Goal: Transaction & Acquisition: Purchase product/service

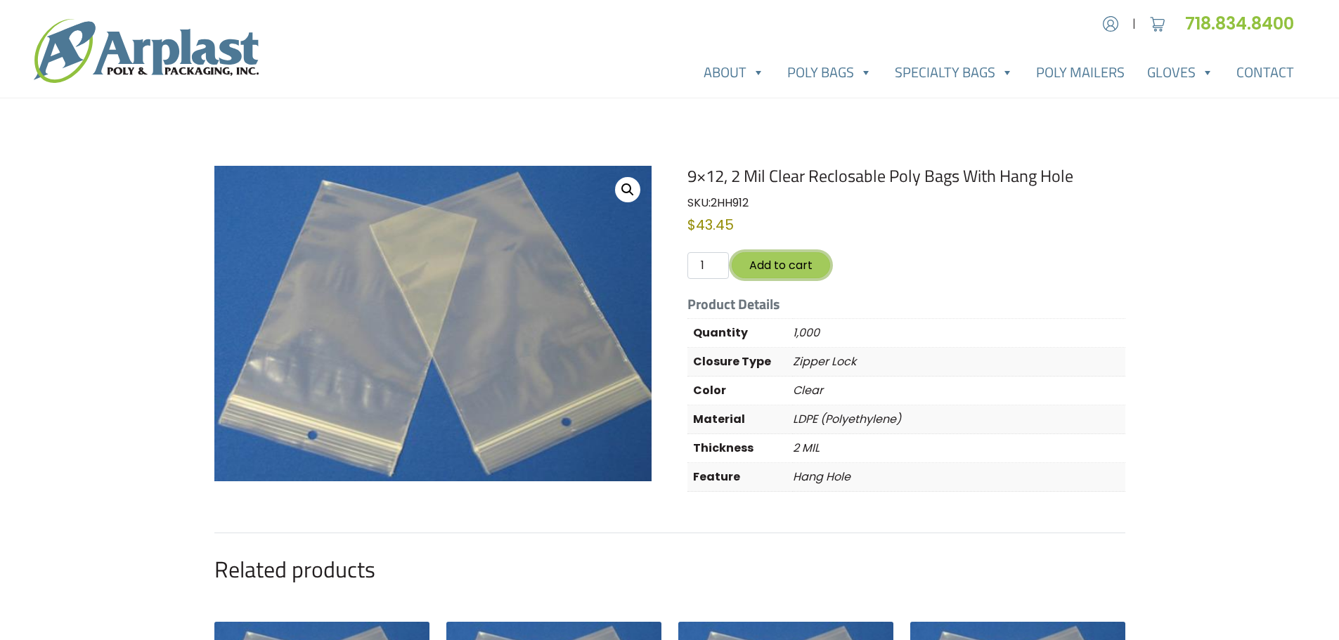
click at [776, 264] on button "Add to cart" at bounding box center [781, 265] width 98 height 26
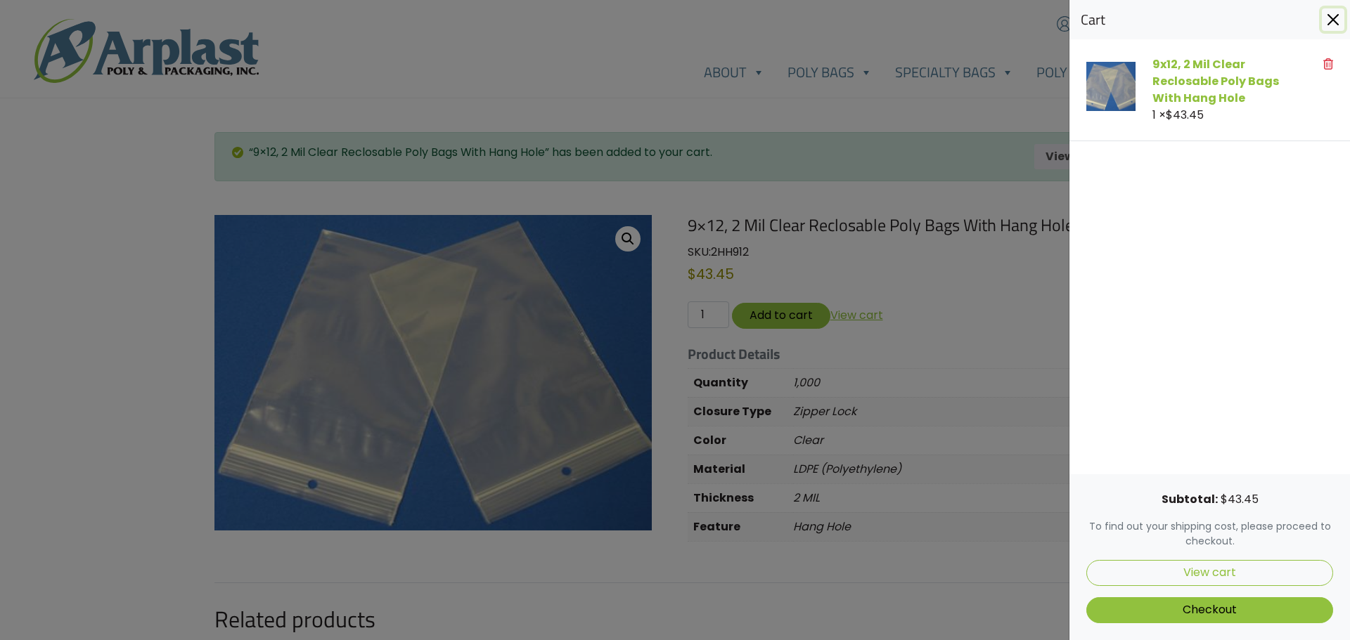
click at [1330, 19] on button "Close" at bounding box center [1333, 19] width 22 height 22
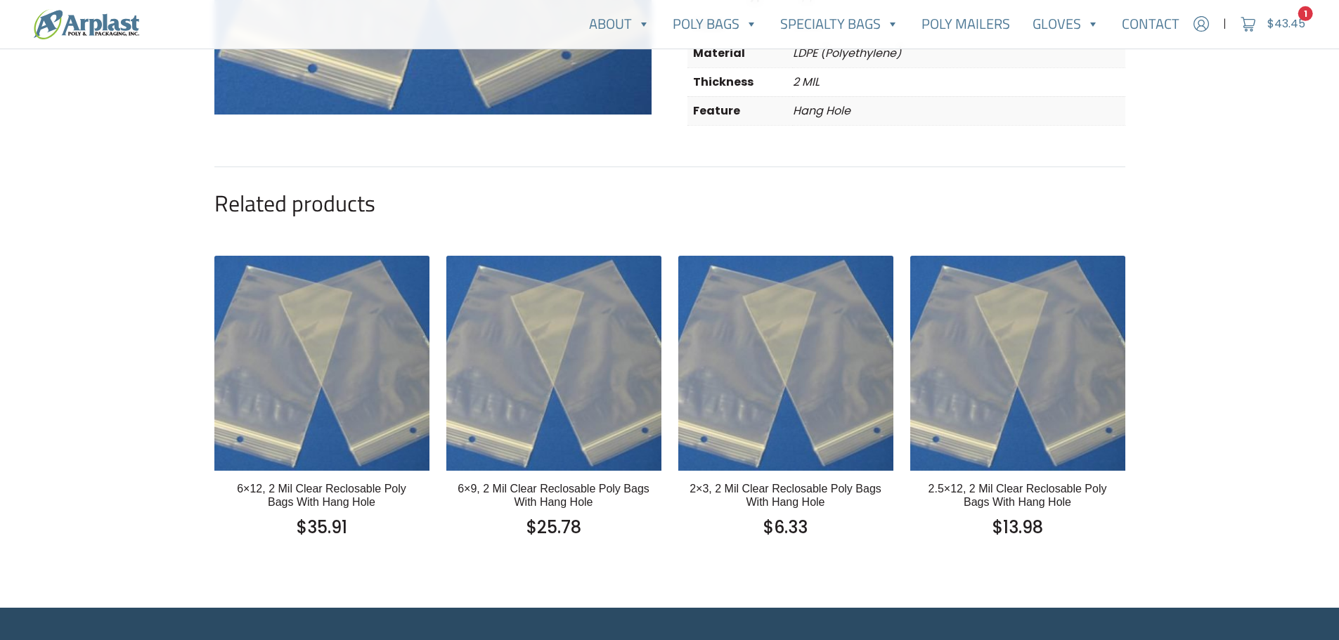
scroll to position [422, 0]
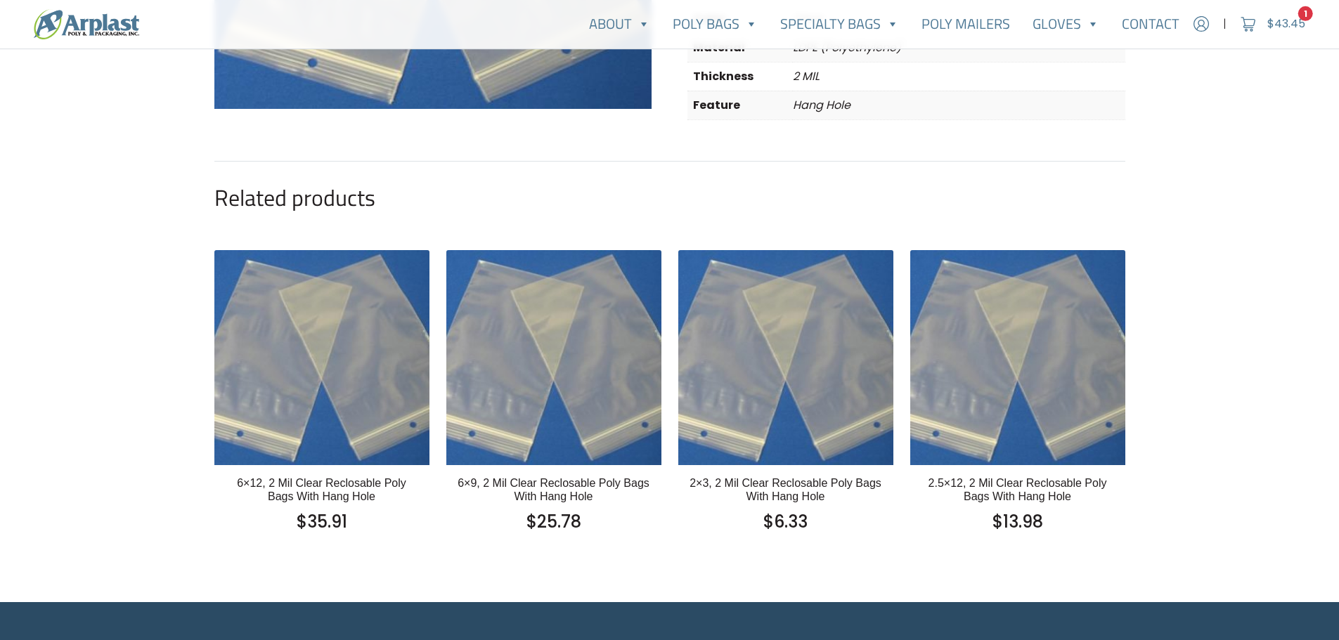
click at [328, 475] on div "6×12, 2 Mil Clear Reclosable Poly Bags With Hang Hole $ 35.91 Out Of Stock" at bounding box center [321, 522] width 215 height 114
click at [335, 486] on h2 "6×12, 2 Mil Clear Reclosable Poly Bags With Hang Hole" at bounding box center [322, 490] width 193 height 27
click at [548, 486] on h2 "6×9, 2 Mil Clear Reclosable Poly Bags With Hang Hole" at bounding box center [554, 490] width 193 height 27
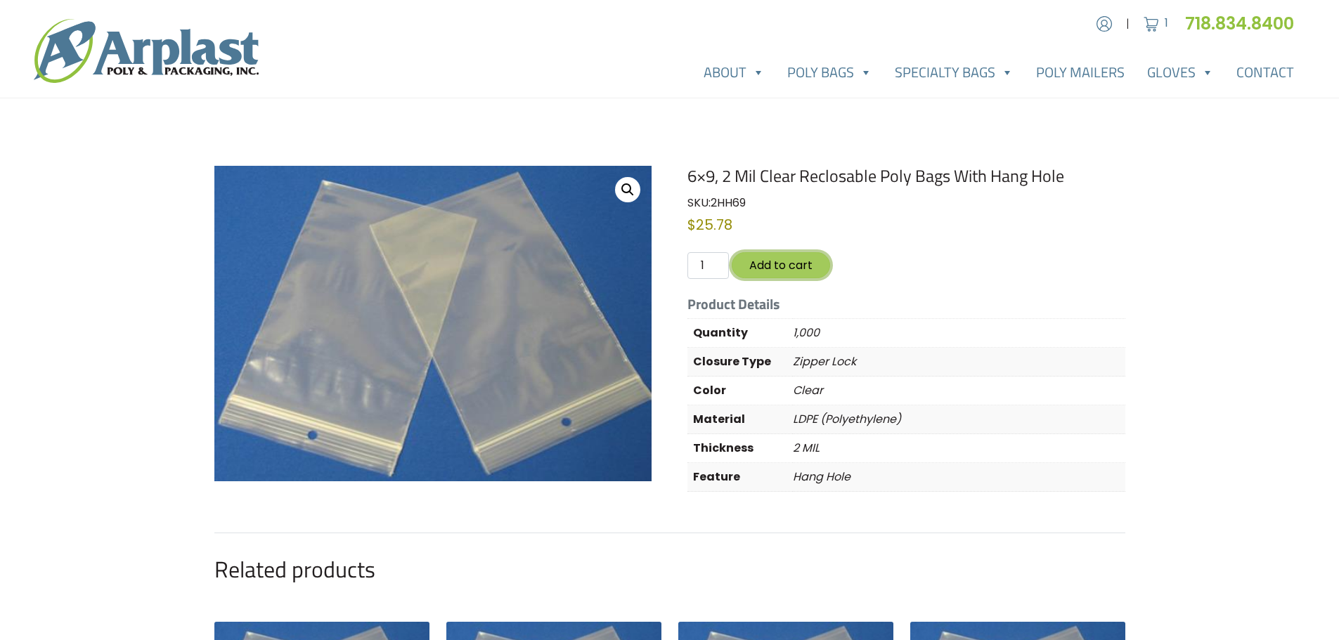
click at [783, 266] on button "Add to cart" at bounding box center [781, 265] width 98 height 26
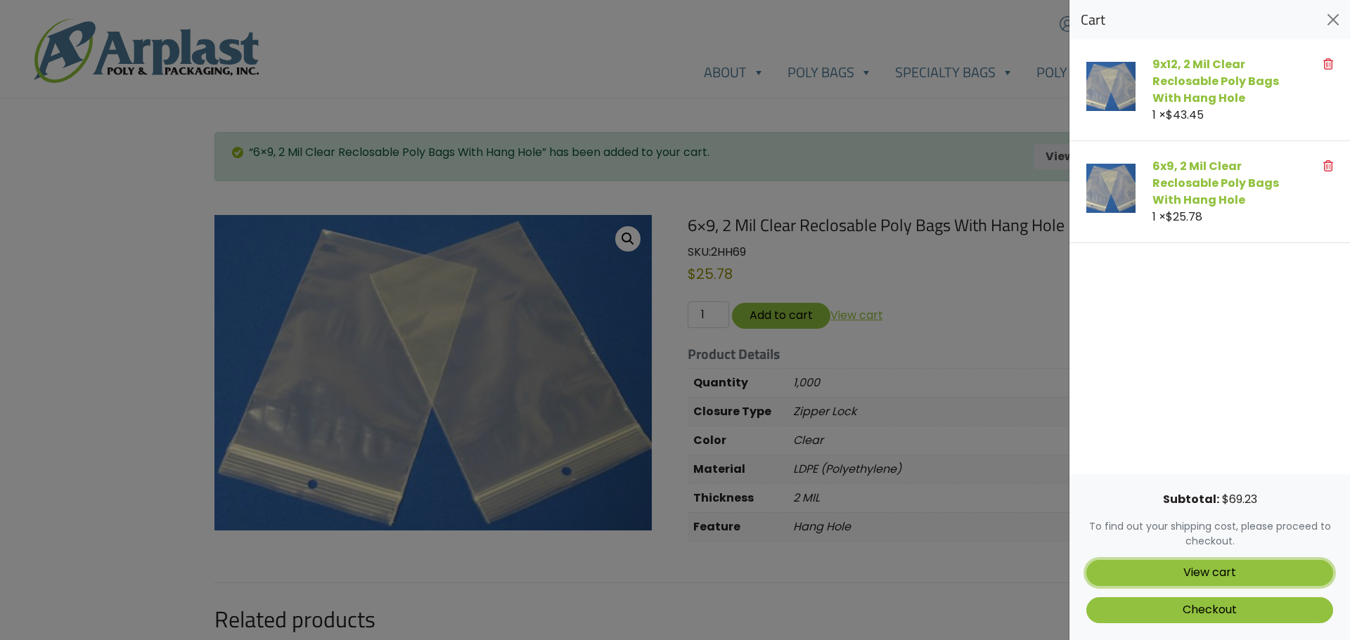
click at [1248, 567] on link "View cart" at bounding box center [1209, 573] width 247 height 26
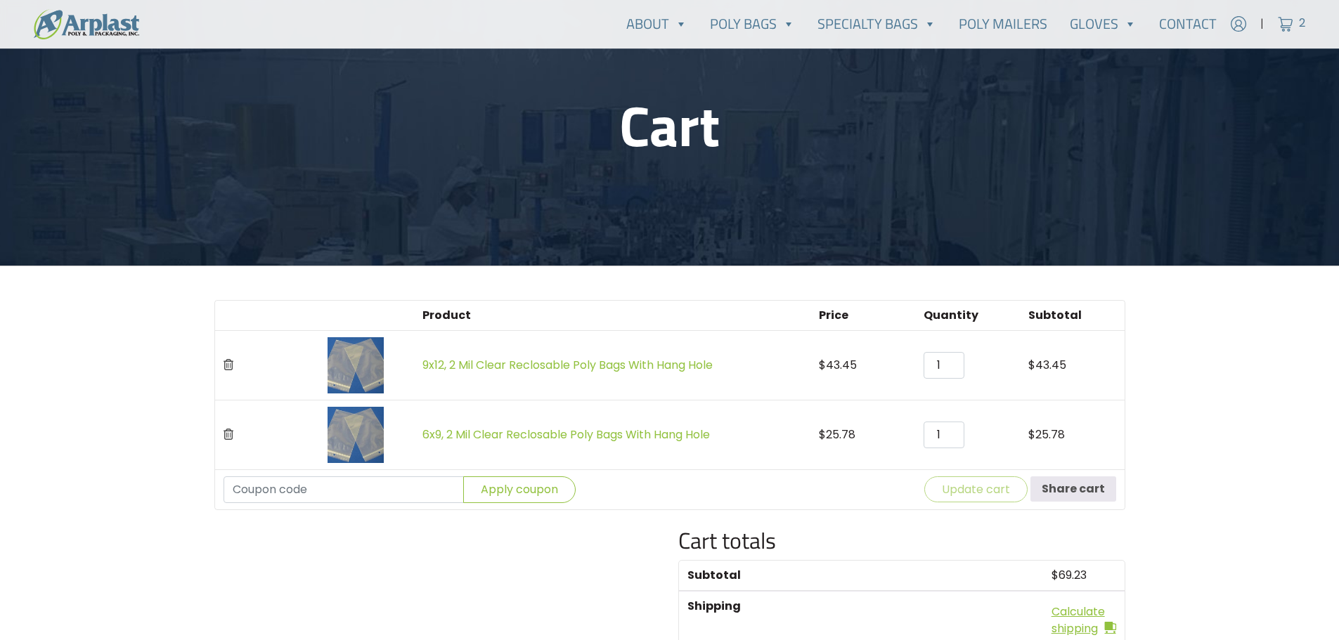
scroll to position [141, 0]
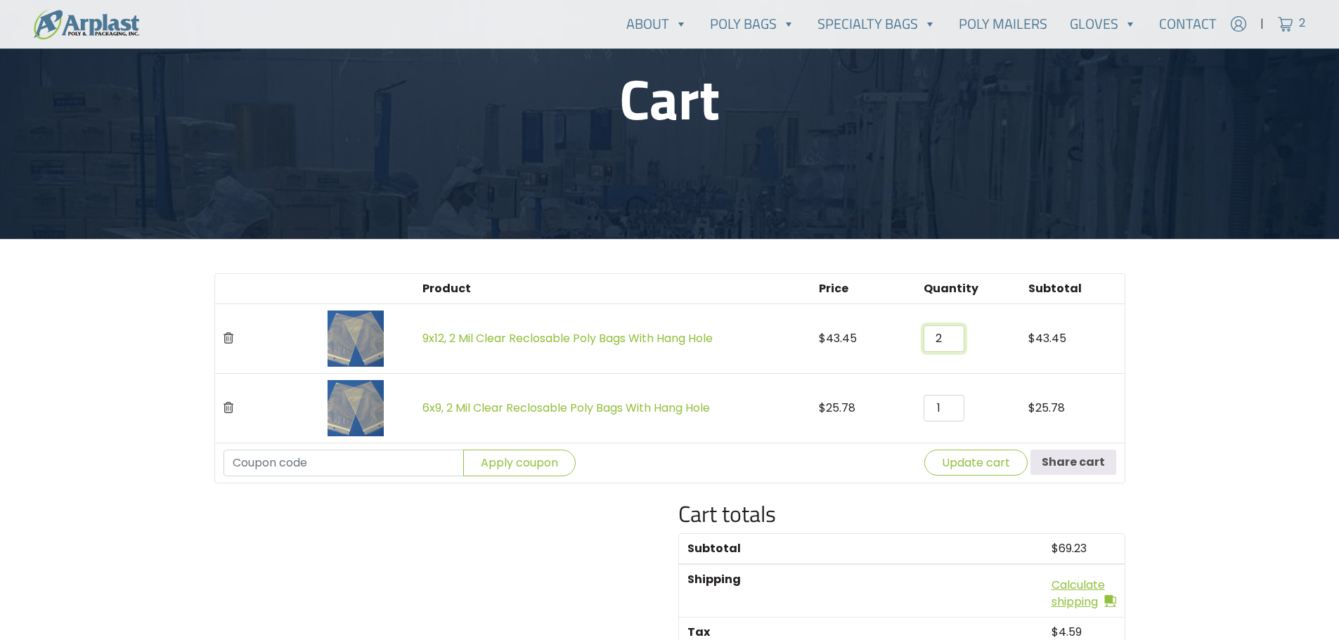
type input "2"
click at [950, 332] on input "2" at bounding box center [944, 338] width 41 height 27
click at [982, 463] on button "Update cart" at bounding box center [975, 463] width 103 height 26
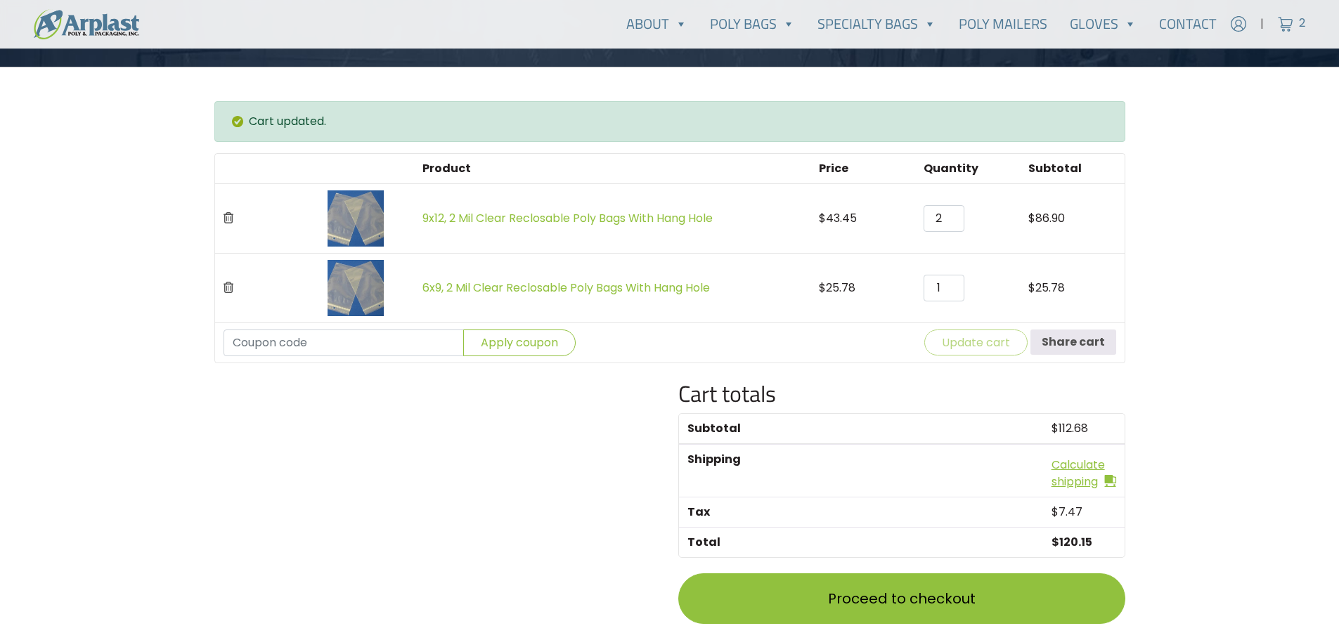
scroll to position [344, 0]
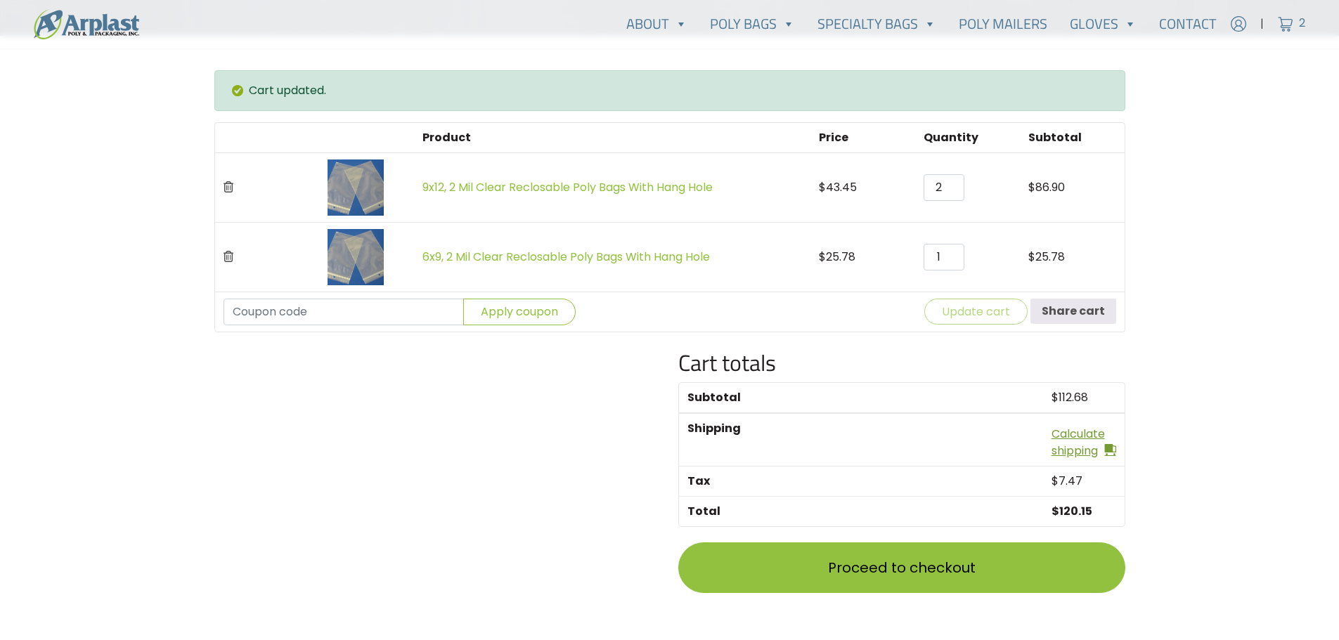
click at [1071, 431] on link "Calculate shipping" at bounding box center [1084, 443] width 65 height 34
select select "NJ"
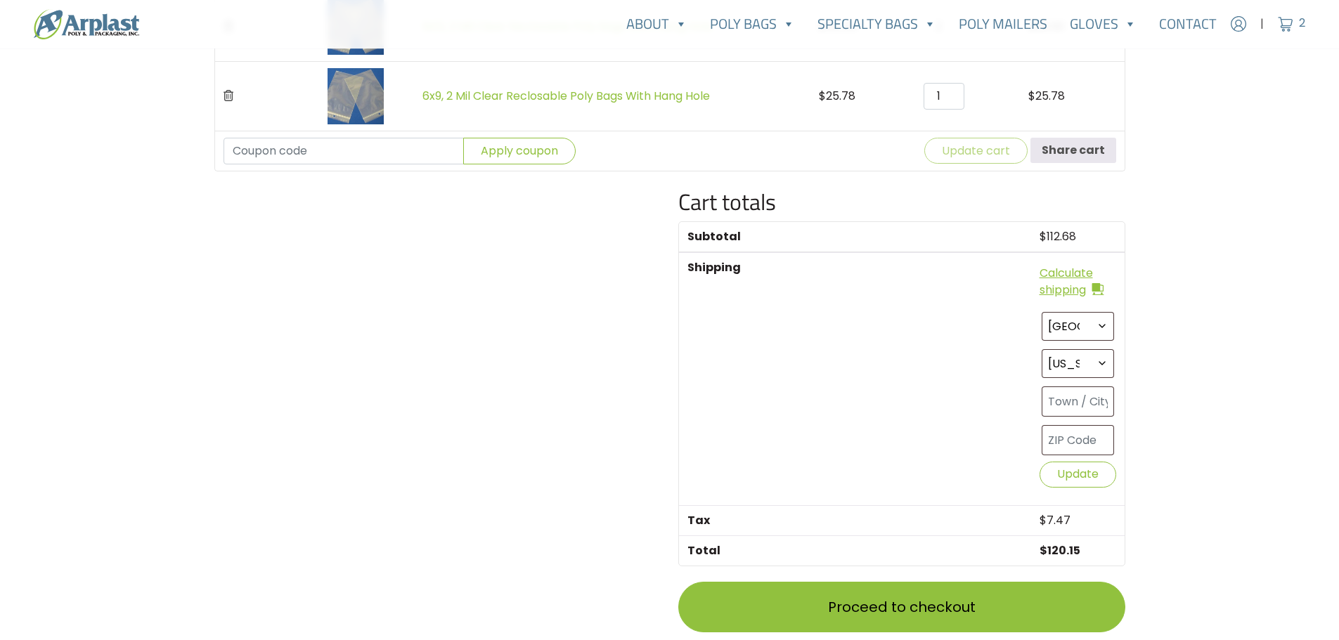
scroll to position [555, 0]
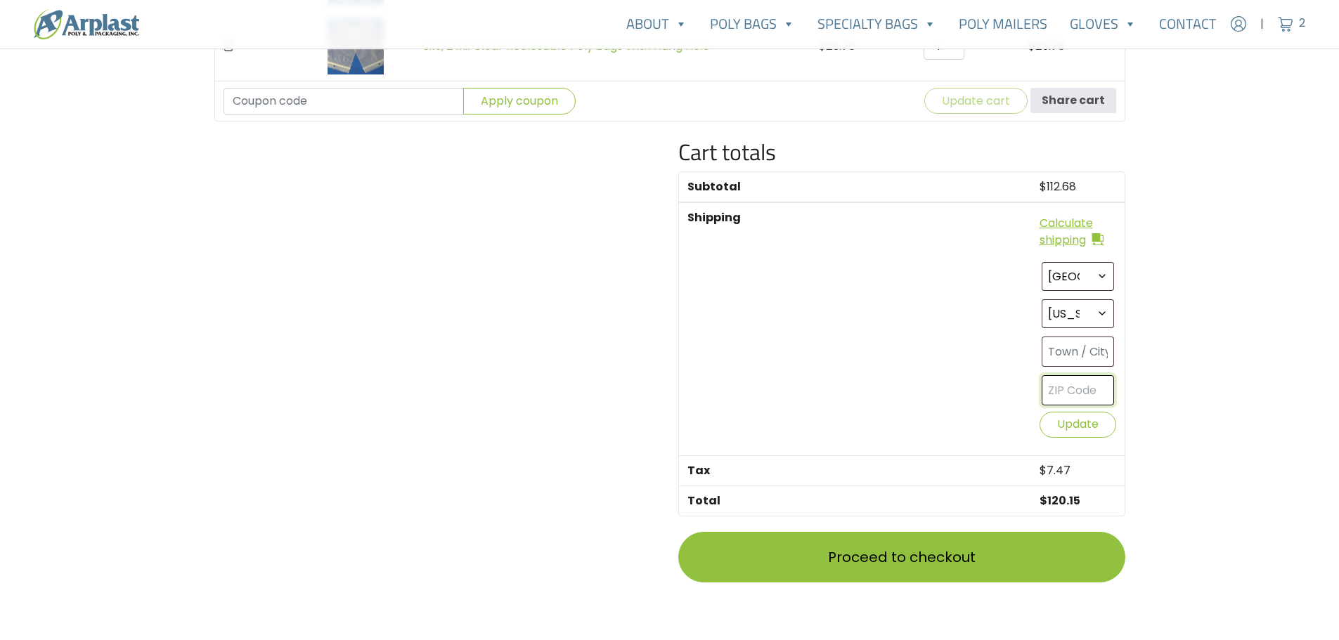
click at [1080, 391] on input "text" at bounding box center [1078, 390] width 72 height 30
type input "65739"
select select "MO"
type input "Ridgedale"
click at [1073, 431] on button "Update" at bounding box center [1078, 425] width 77 height 26
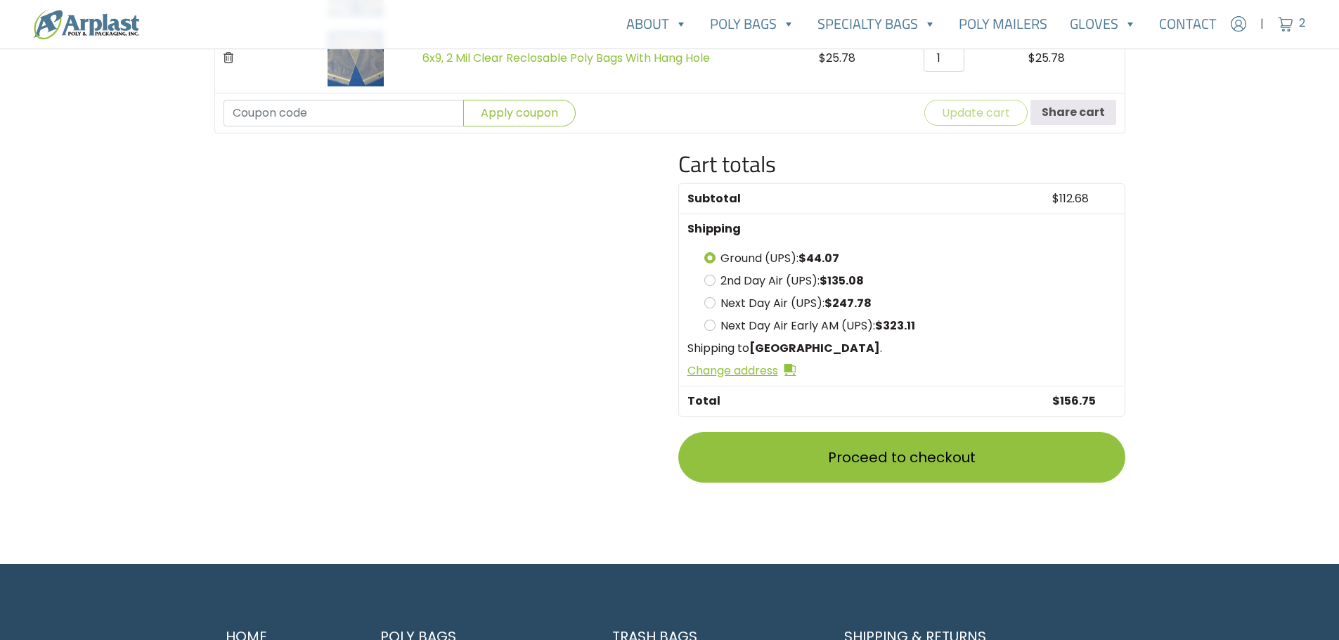
scroll to position [567, 0]
